Goal: Transaction & Acquisition: Download file/media

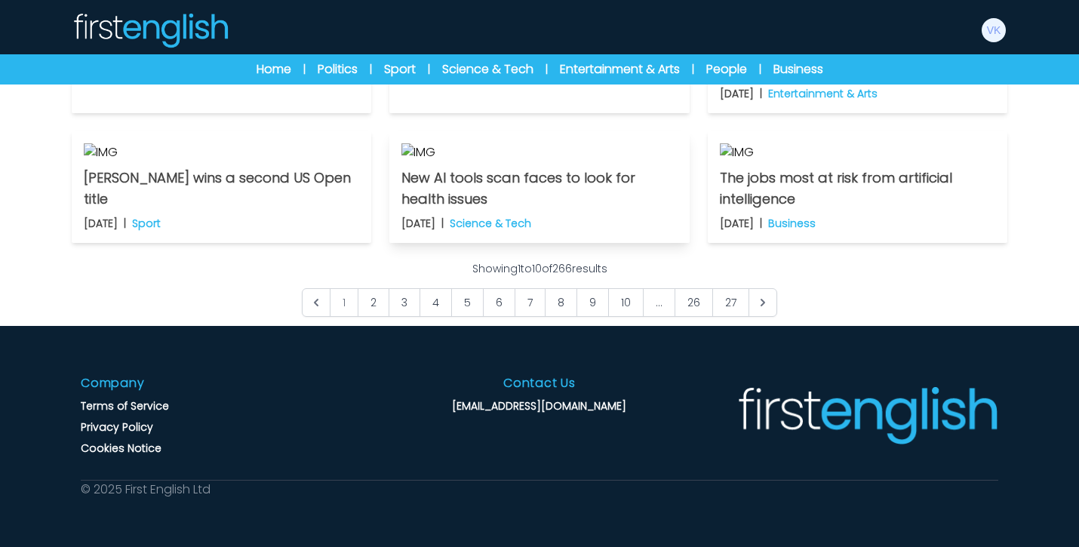
scroll to position [1086, 0]
click at [379, 317] on link "2" at bounding box center [374, 302] width 32 height 29
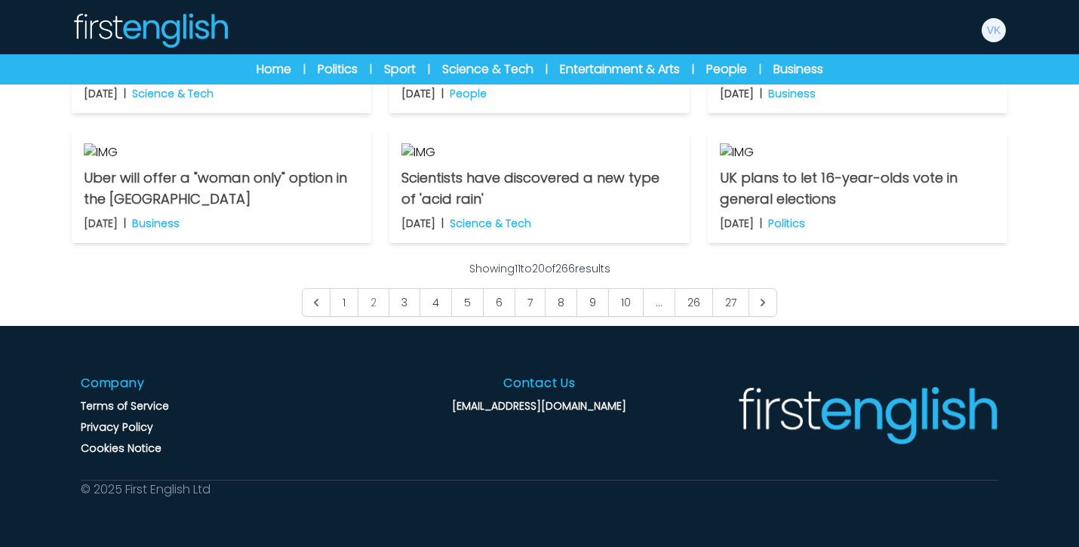
scroll to position [1086, 0]
click at [404, 317] on link "3" at bounding box center [404, 302] width 32 height 29
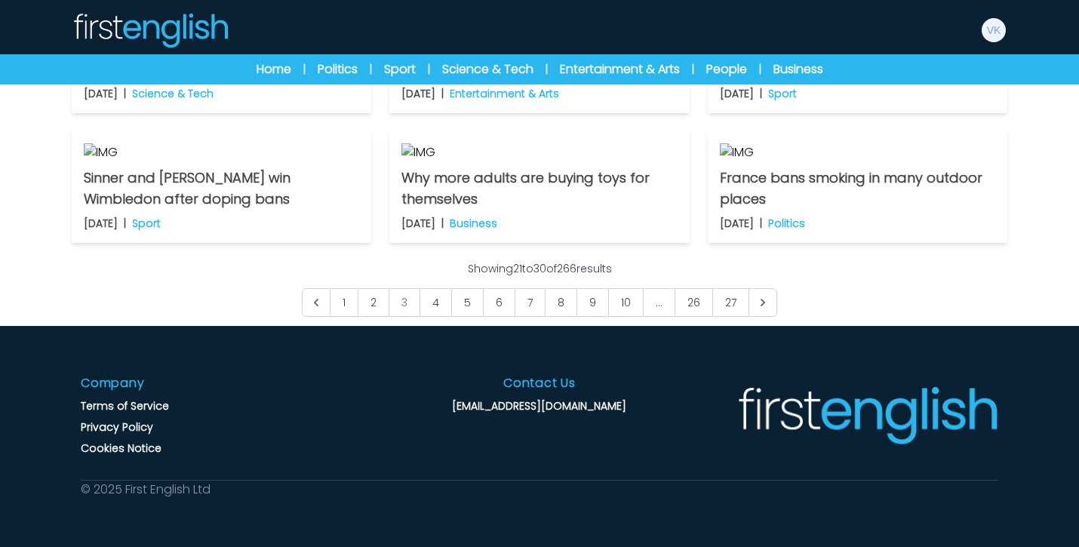
scroll to position [1056, 0]
click at [447, 317] on link "4" at bounding box center [435, 302] width 32 height 29
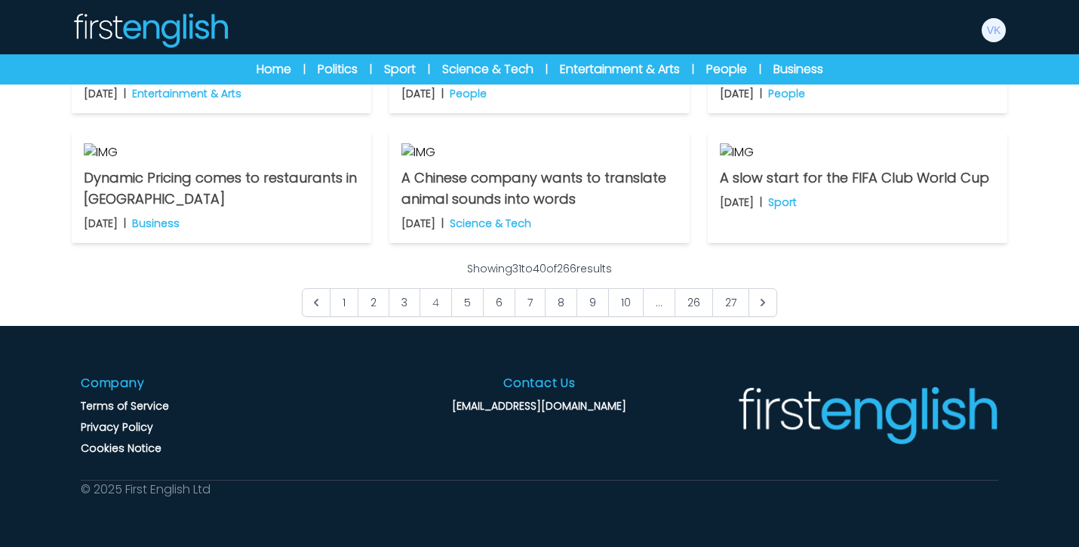
scroll to position [1056, 0]
click at [466, 317] on link "5" at bounding box center [467, 302] width 32 height 29
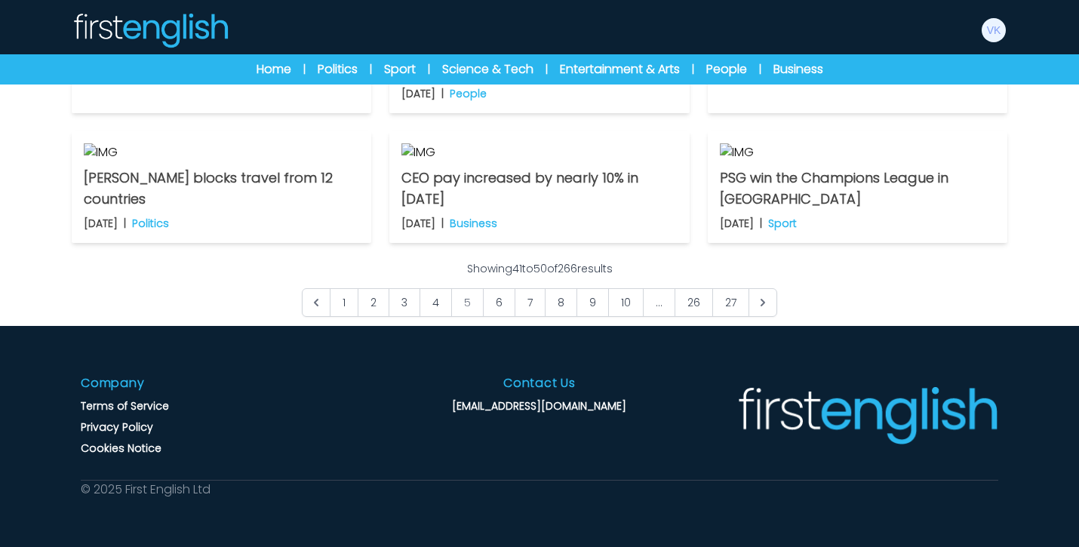
scroll to position [1056, 0]
click at [497, 317] on link "6" at bounding box center [499, 302] width 32 height 29
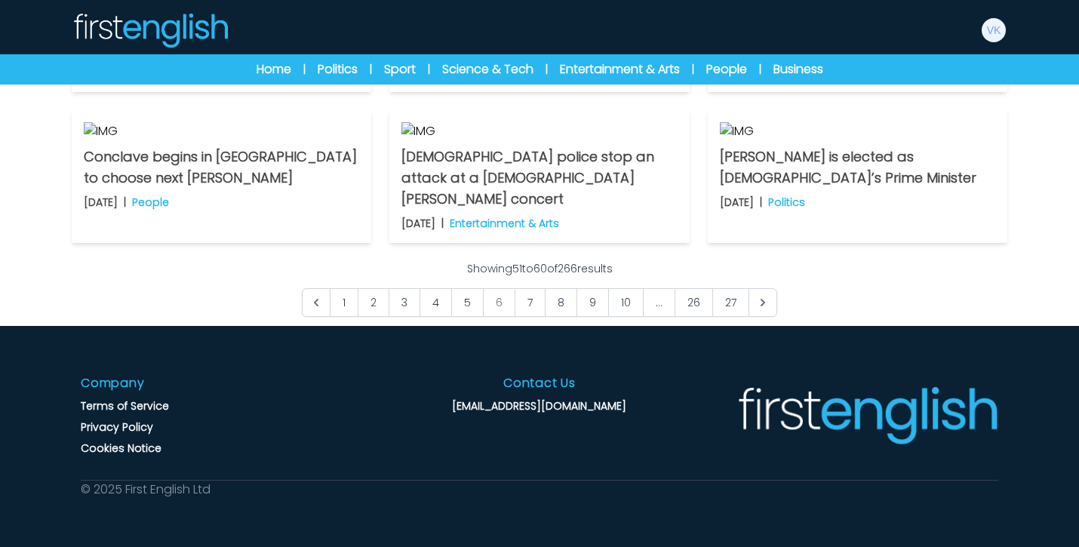
scroll to position [845, 0]
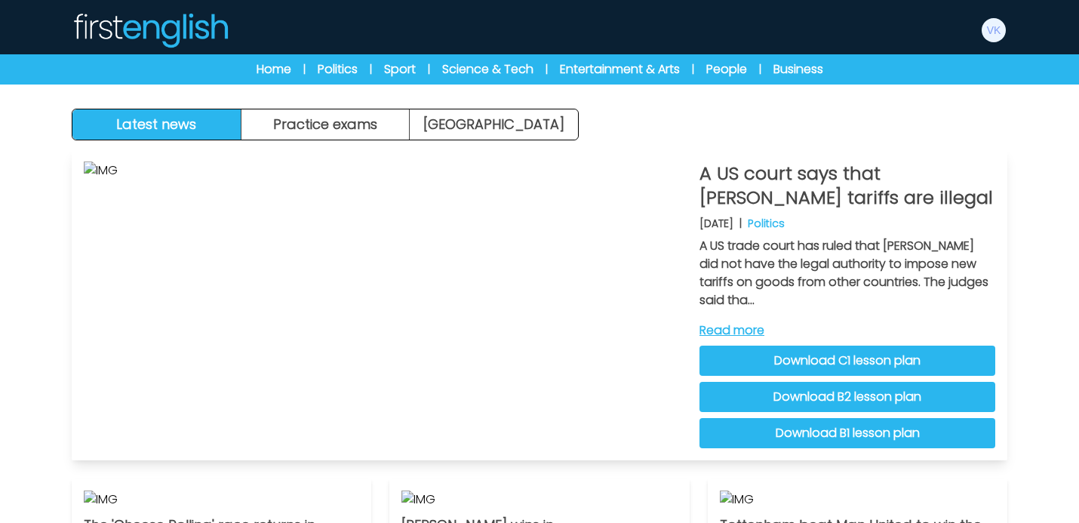
click at [778, 366] on link "Download C1 lesson plan" at bounding box center [847, 360] width 296 height 30
